Goal: Information Seeking & Learning: Check status

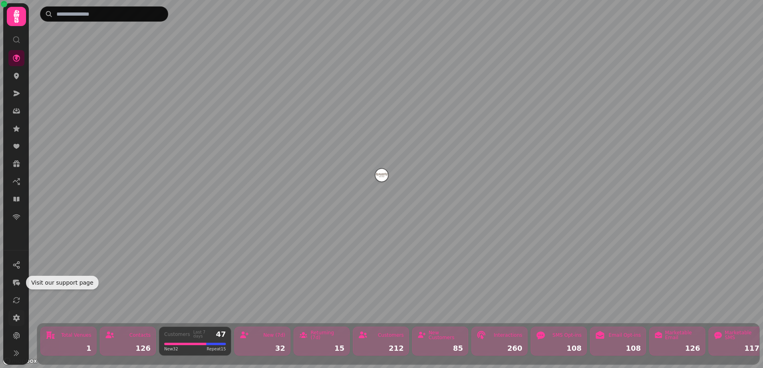
click at [16, 310] on link at bounding box center [16, 318] width 16 height 16
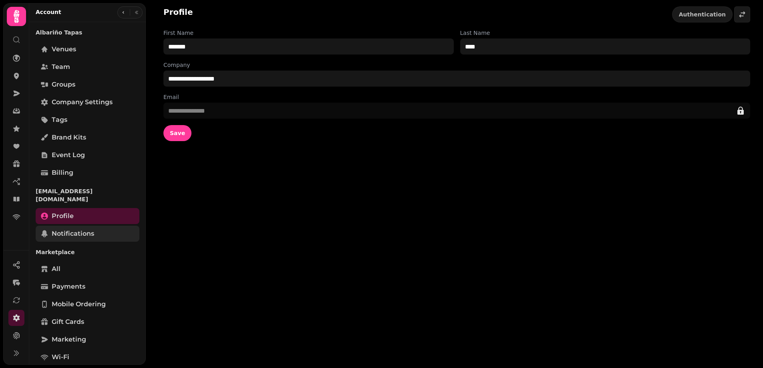
click at [74, 226] on link "Notifications" at bounding box center [88, 234] width 104 height 16
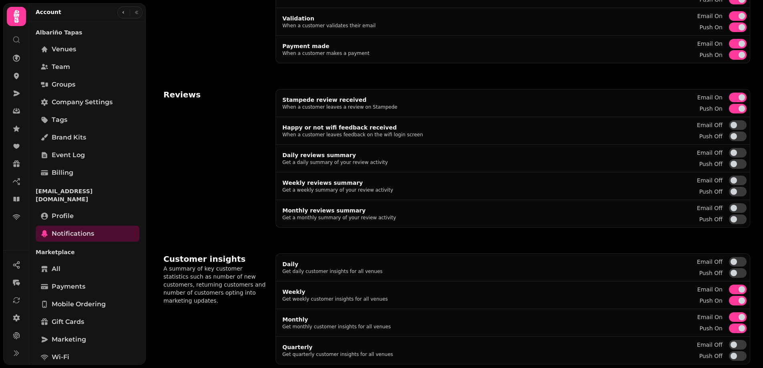
scroll to position [276, 0]
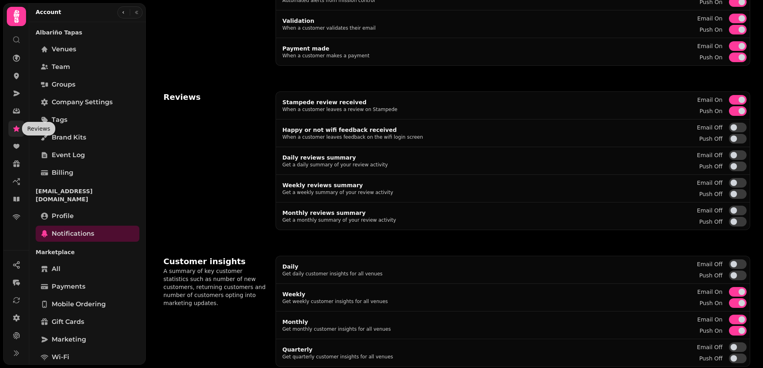
click at [16, 131] on icon at bounding box center [16, 128] width 6 height 6
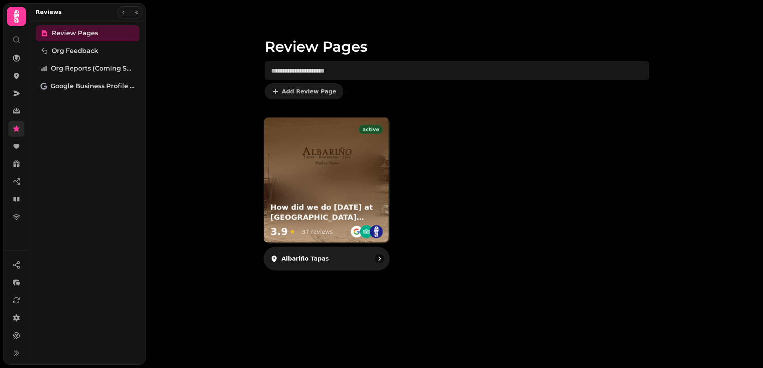
click at [320, 259] on p "Albariño Tapas" at bounding box center [305, 258] width 48 height 8
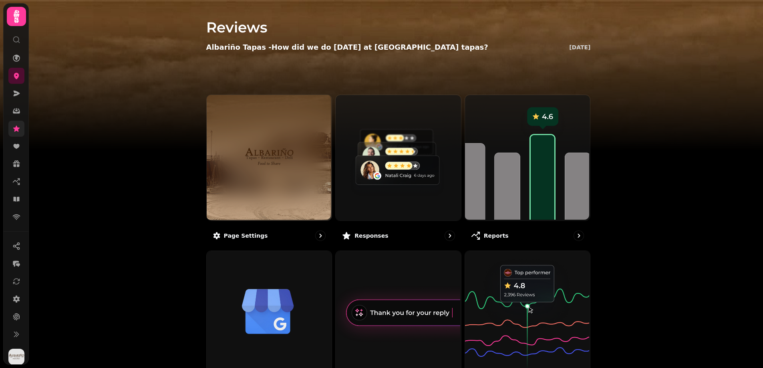
click at [135, 143] on img at bounding box center [381, 100] width 763 height 200
drag, startPoint x: 498, startPoint y: 52, endPoint x: 199, endPoint y: 50, distance: 299.3
click at [199, 50] on div "Reviews Albariño Tapas - How did we do [DATE] at [GEOGRAPHIC_DATA] tapas? [DATE…" at bounding box center [399, 47] width 410 height 95
click at [169, 157] on img at bounding box center [381, 100] width 763 height 200
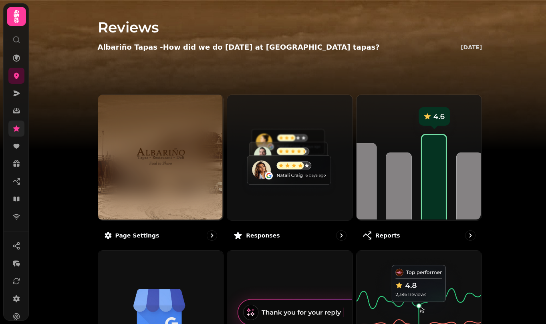
click at [333, 48] on div "Albariño Tapas - How did we do [DATE] at [GEOGRAPHIC_DATA] tapas? [DATE]" at bounding box center [290, 47] width 385 height 11
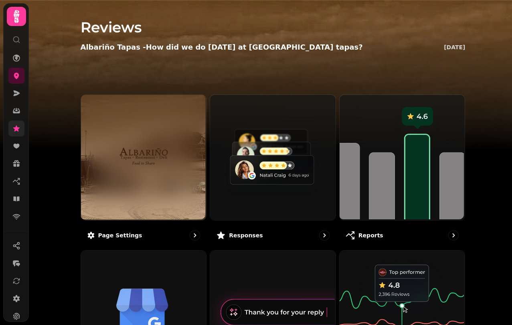
click at [358, 56] on div "Open Drawer" at bounding box center [273, 65] width 385 height 19
click at [291, 27] on h1 "Reviews" at bounding box center [273, 17] width 385 height 35
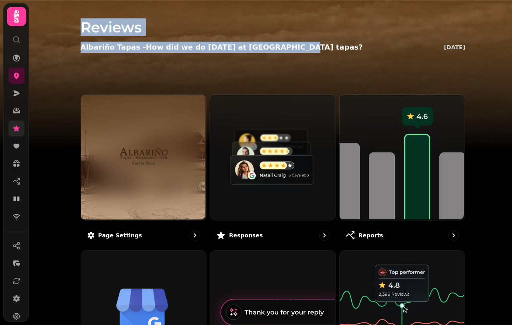
drag, startPoint x: 293, startPoint y: 51, endPoint x: 73, endPoint y: 30, distance: 221.7
click at [73, 30] on div "Reviews Albariño Tapas - How did we do [DATE] at [GEOGRAPHIC_DATA] tapas? [DATE…" at bounding box center [273, 47] width 410 height 95
click at [71, 28] on div "Reviews Albariño Tapas - How did we do [DATE] at [GEOGRAPHIC_DATA] tapas? [DATE…" at bounding box center [273, 47] width 410 height 95
drag, startPoint x: 266, startPoint y: 40, endPoint x: 77, endPoint y: 29, distance: 188.6
click at [77, 29] on div "Reviews Albariño Tapas - How did we do [DATE] at [GEOGRAPHIC_DATA] tapas? [DATE…" at bounding box center [273, 47] width 410 height 95
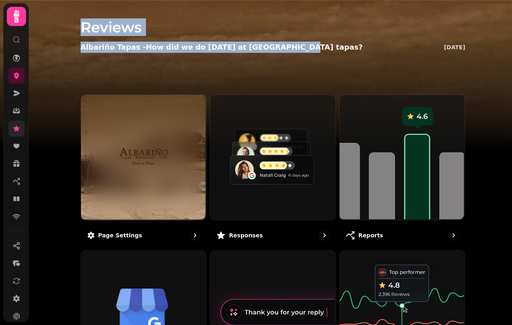
click at [81, 29] on h1 "Reviews" at bounding box center [273, 17] width 385 height 35
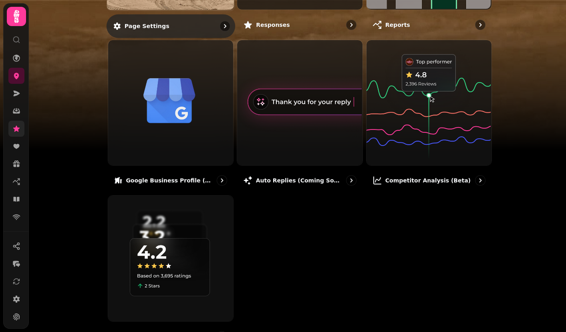
scroll to position [233, 0]
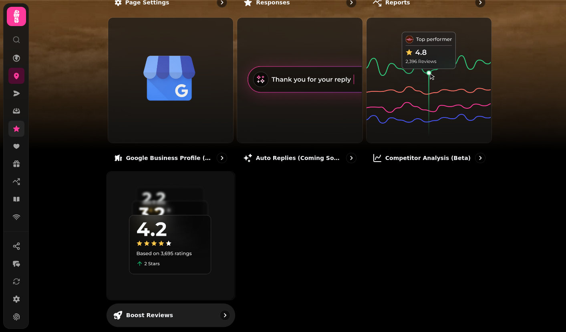
click at [175, 257] on img at bounding box center [170, 235] width 128 height 128
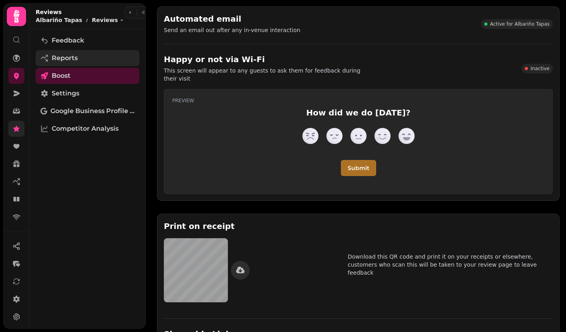
click at [69, 57] on span "Reports" at bounding box center [65, 58] width 26 height 10
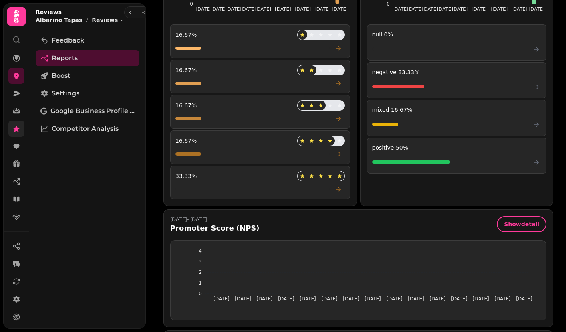
scroll to position [507, 0]
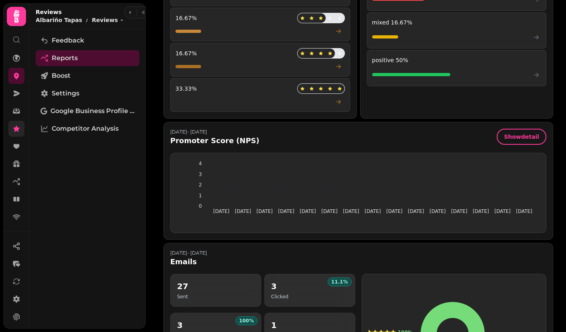
scroll to position [0, 0]
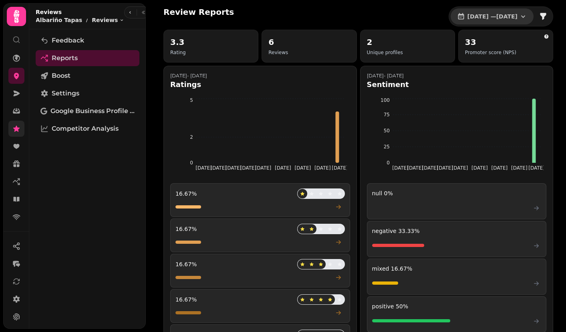
click at [465, 23] on button "[DATE] — [DATE]" at bounding box center [492, 16] width 83 height 16
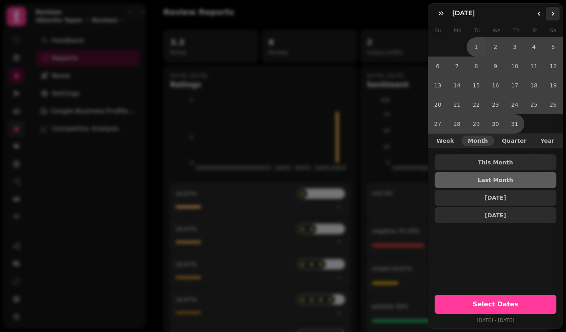
click at [551, 16] on icon "Go to the Next Month" at bounding box center [553, 13] width 6 height 6
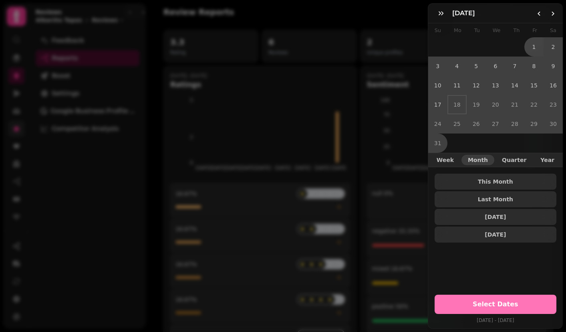
click at [472, 307] on button "Select Dates" at bounding box center [496, 303] width 122 height 19
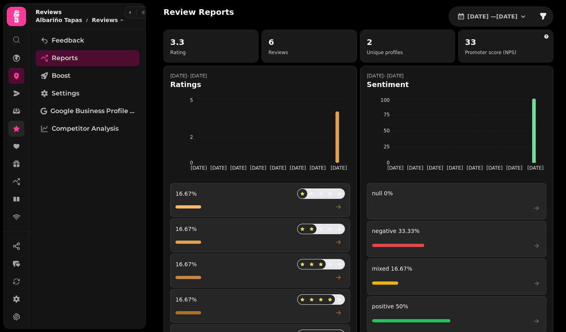
click at [473, 304] on div "positive 50 %" at bounding box center [457, 314] width 180 height 36
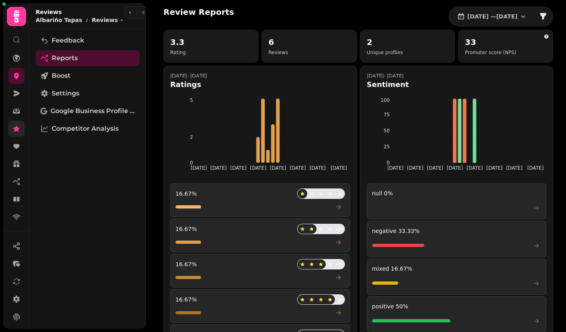
click at [315, 15] on div "Review Reports [DATE] — [DATE]" at bounding box center [358, 16] width 390 height 20
